Goal: Find contact information: Find contact information

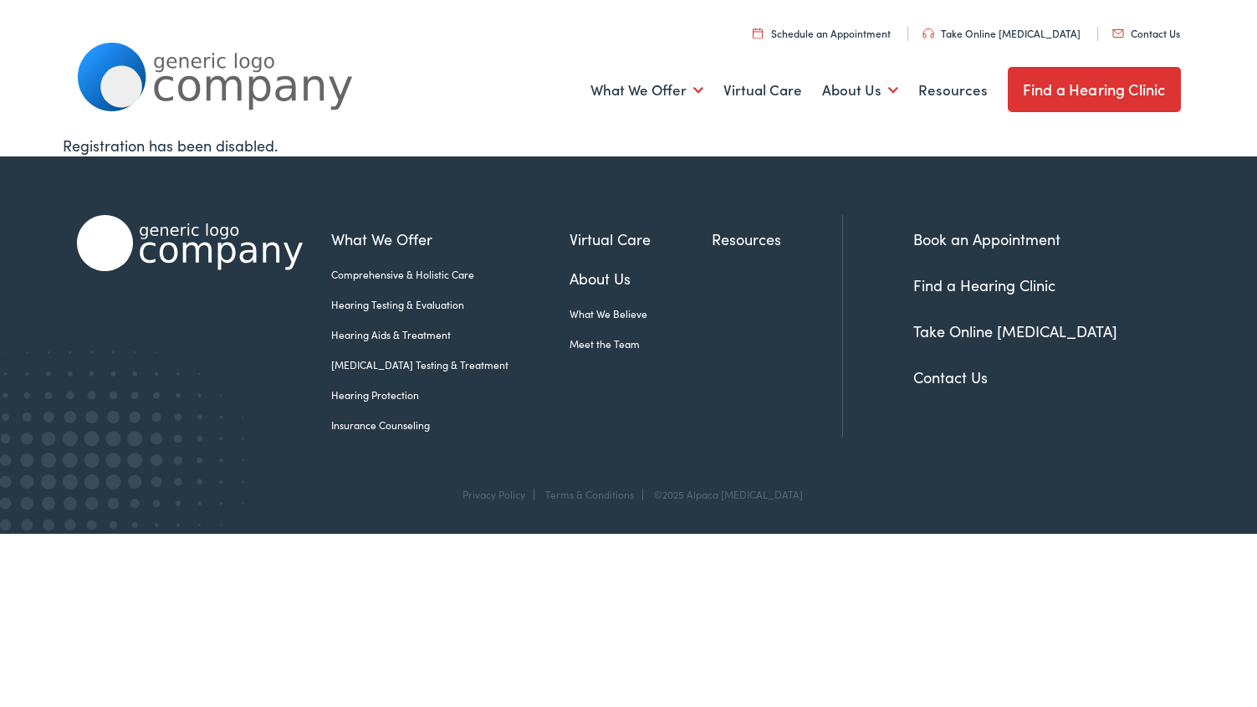
click at [936, 377] on link "Contact Us" at bounding box center [950, 376] width 74 height 21
